Goal: Information Seeking & Learning: Learn about a topic

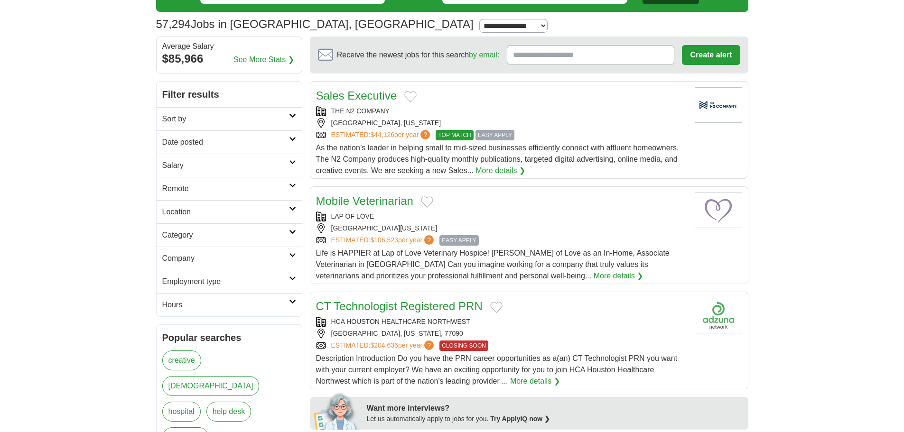
scroll to position [47, 0]
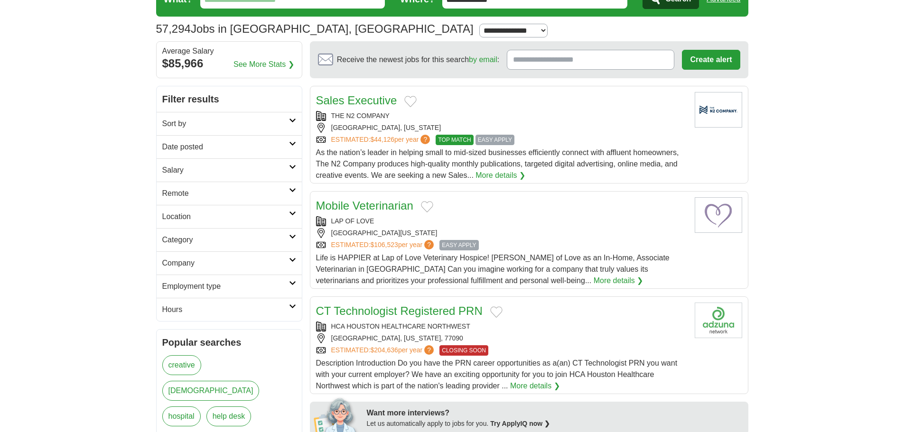
click at [220, 240] on h2 "Category" at bounding box center [225, 239] width 127 height 11
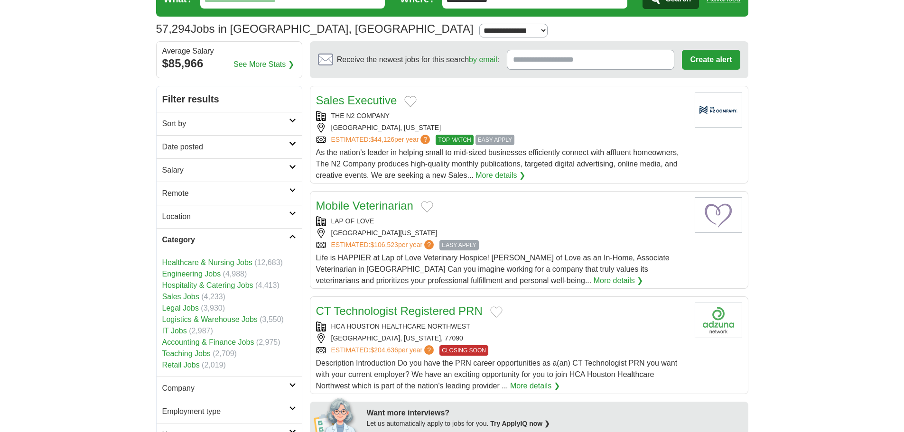
click at [182, 333] on link "IT Jobs" at bounding box center [174, 331] width 25 height 8
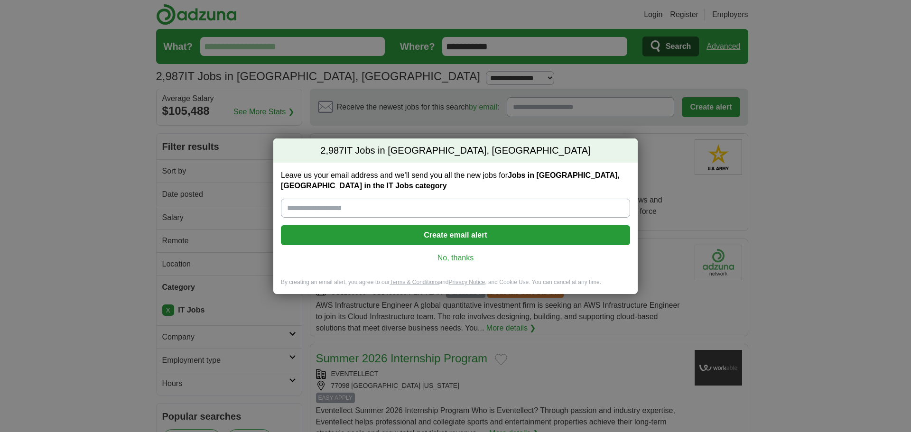
click at [437, 263] on link "No, thanks" at bounding box center [455, 258] width 334 height 10
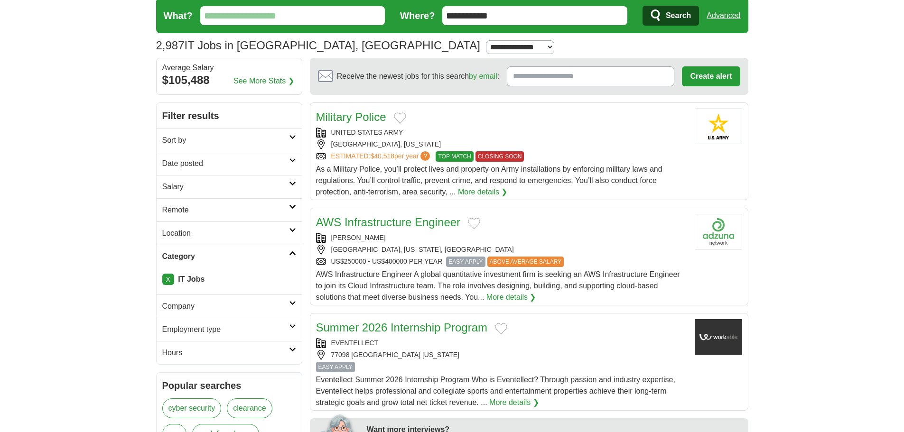
scroll to position [47, 0]
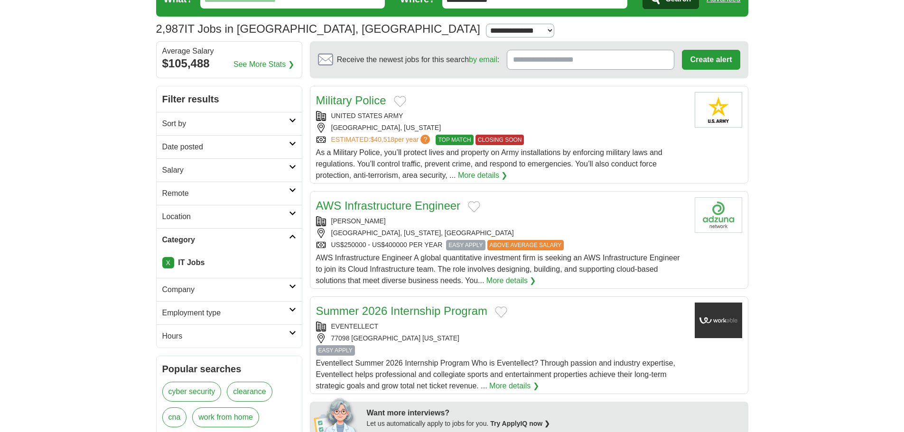
click at [187, 319] on link "Employment type" at bounding box center [229, 312] width 145 height 23
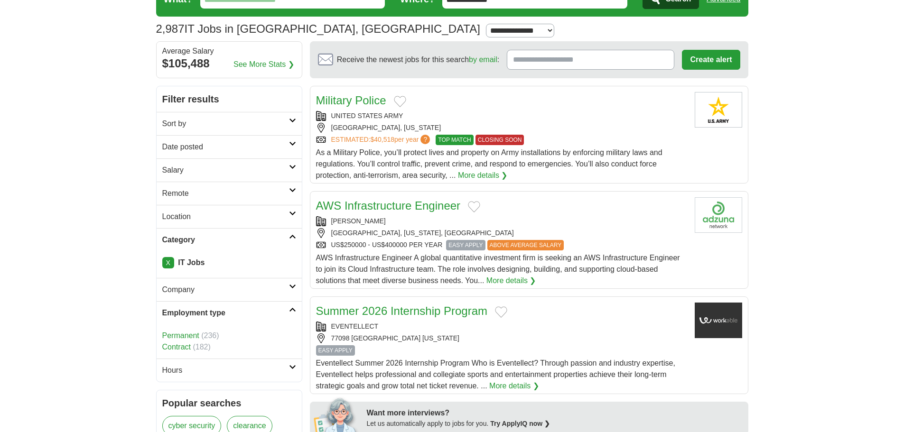
click at [184, 187] on link "Remote" at bounding box center [229, 193] width 145 height 23
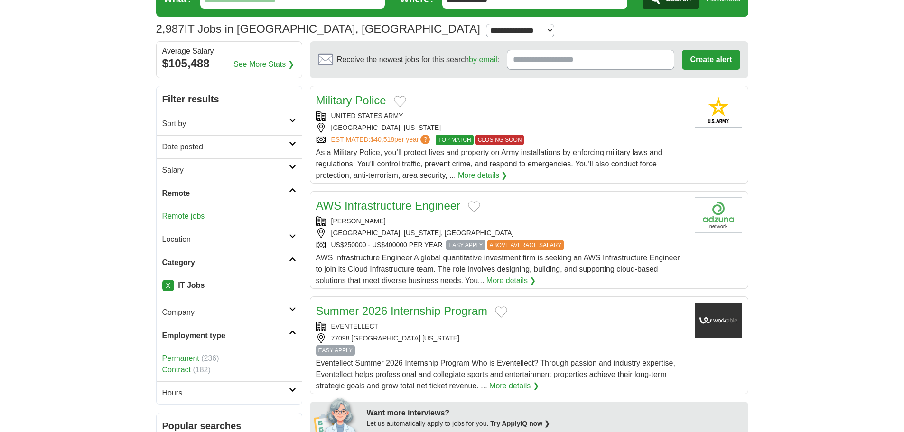
click at [183, 244] on h2 "Location" at bounding box center [225, 239] width 127 height 11
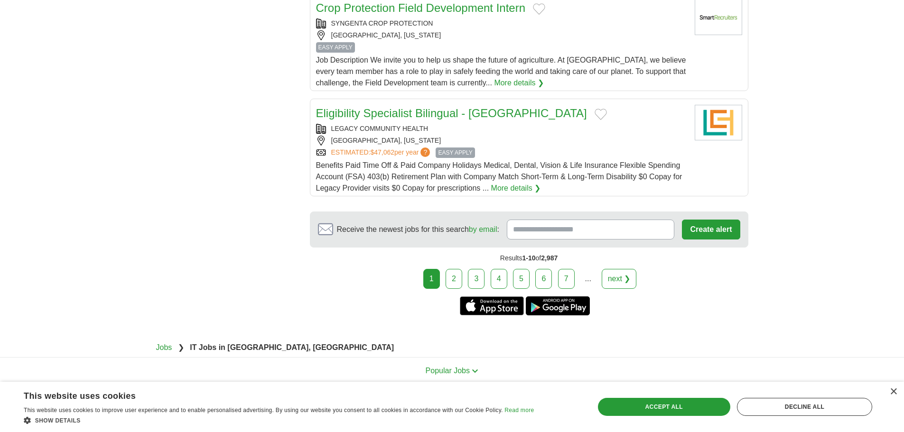
scroll to position [1117, 0]
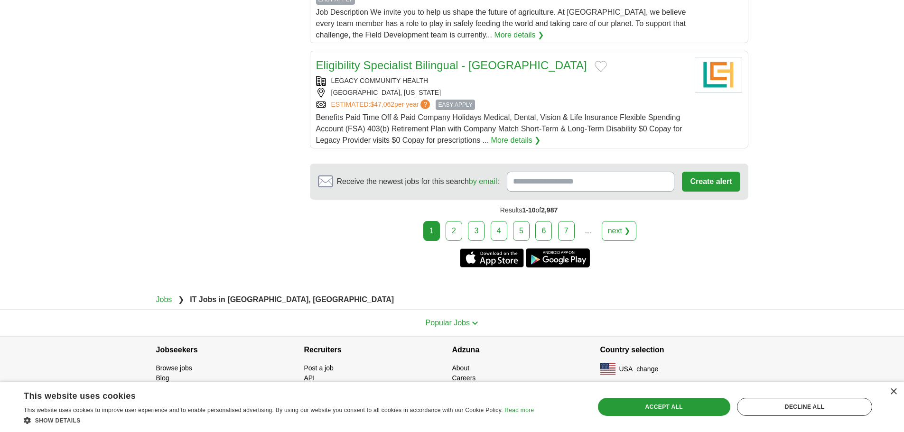
click at [462, 229] on link "2" at bounding box center [453, 231] width 17 height 20
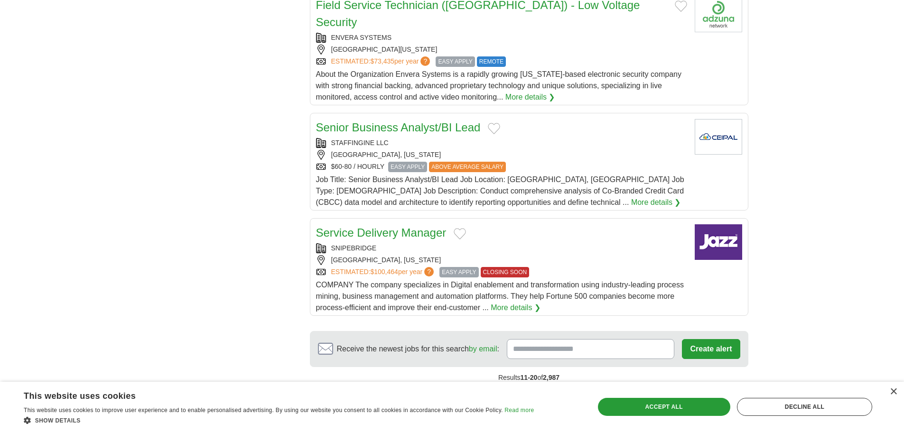
scroll to position [996, 0]
click at [541, 388] on link "5" at bounding box center [547, 398] width 17 height 20
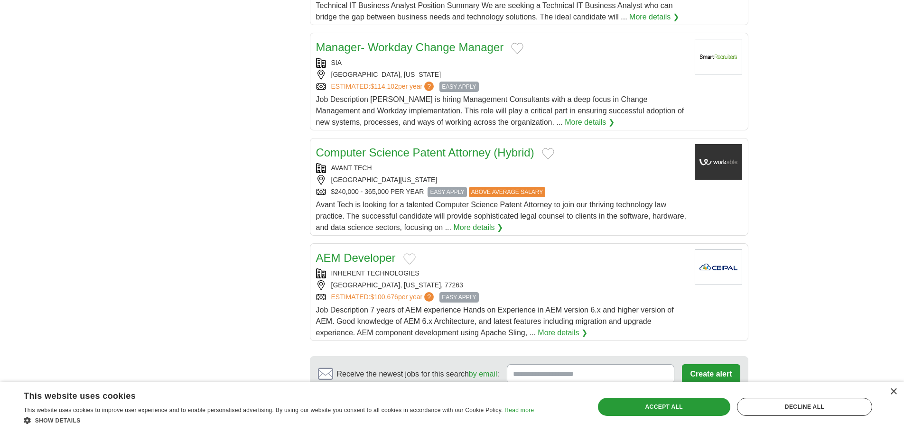
scroll to position [996, 0]
